Goal: Information Seeking & Learning: Learn about a topic

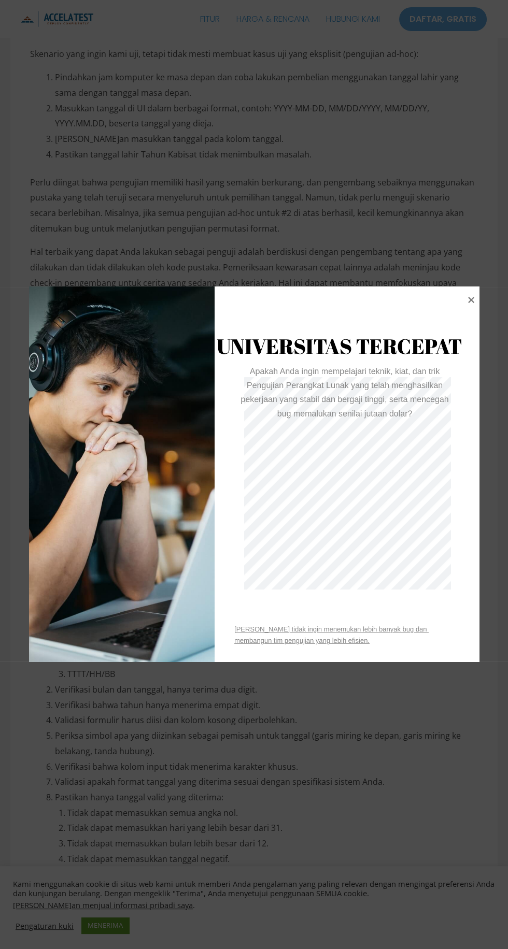
scroll to position [1219, 0]
click at [473, 307] on icon at bounding box center [471, 300] width 14 height 14
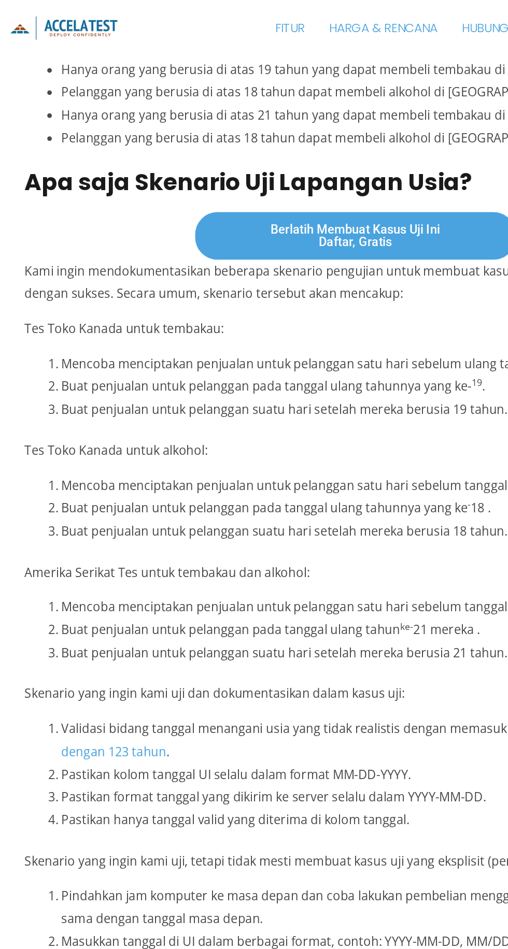
scroll to position [0, 0]
